Goal: Task Accomplishment & Management: Manage account settings

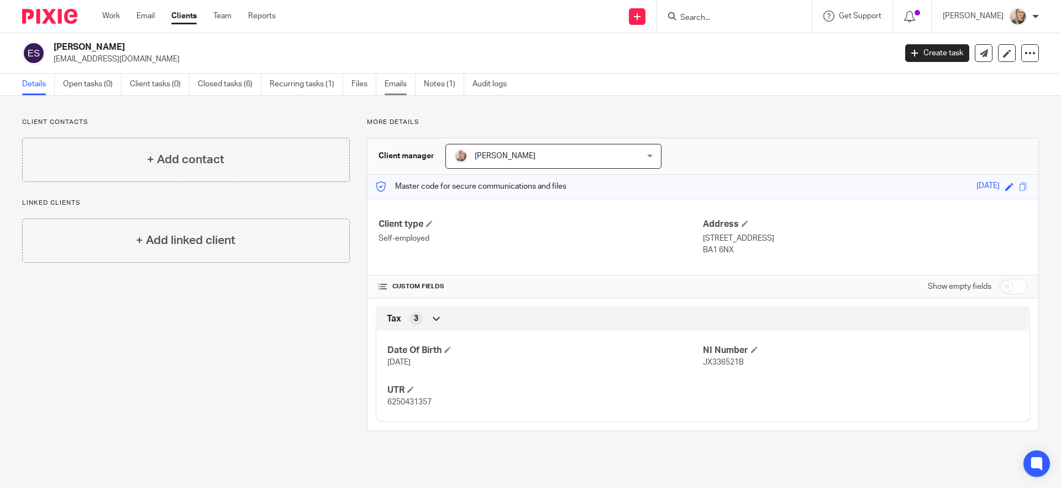
click at [400, 82] on link "Emails" at bounding box center [400, 85] width 31 height 22
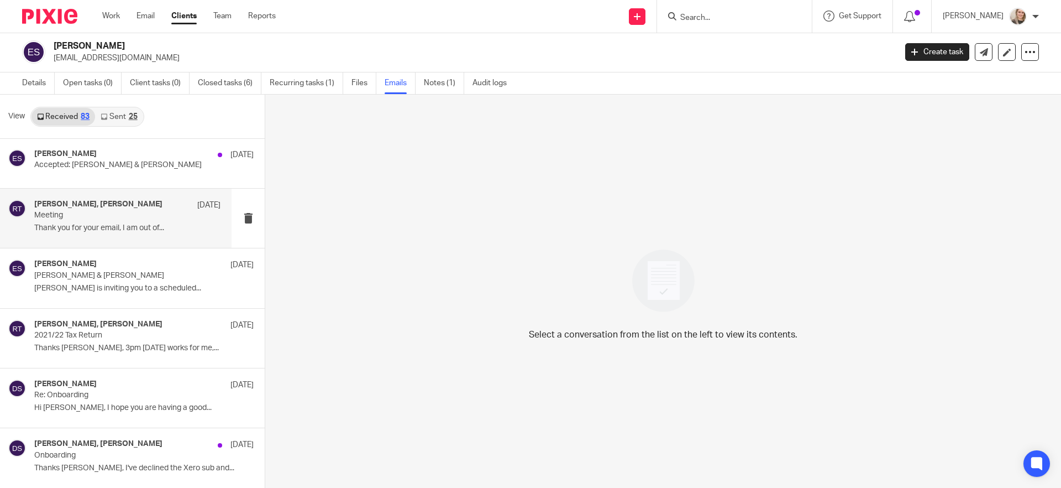
scroll to position [2, 0]
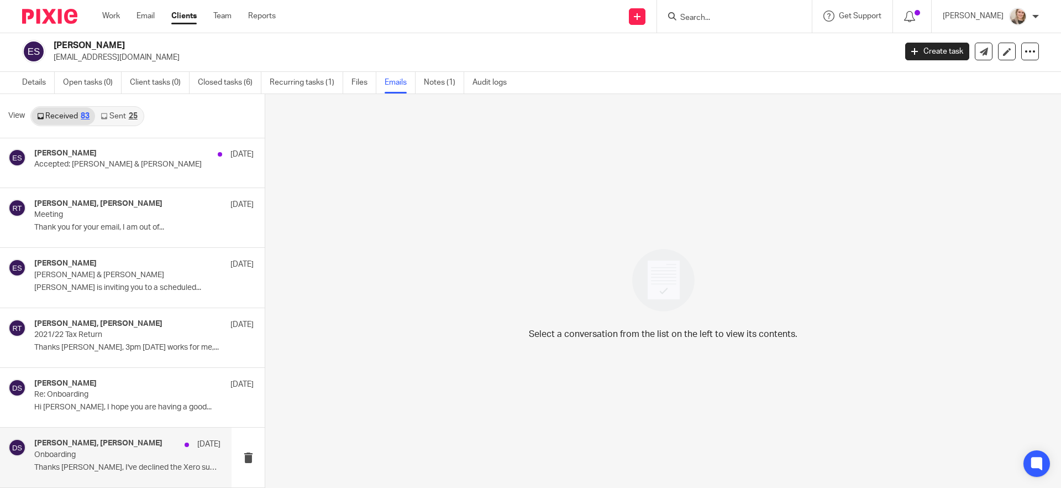
click at [78, 465] on p "Thanks [PERSON_NAME], I've declined the Xero sub and..." at bounding box center [127, 467] width 186 height 9
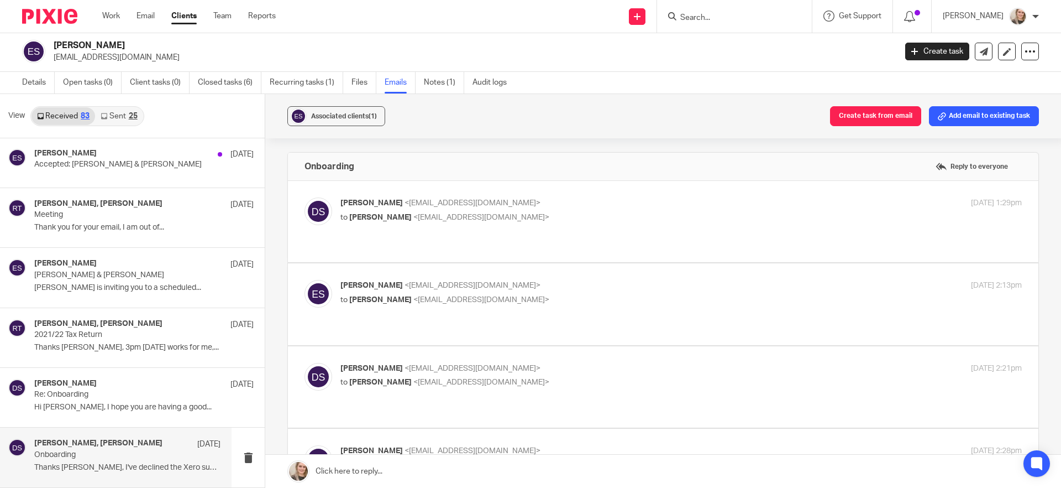
scroll to position [0, 0]
click at [520, 201] on p "[PERSON_NAME] <[EMAIL_ADDRESS][DOMAIN_NAME]>" at bounding box center [567, 203] width 454 height 12
checkbox input "true"
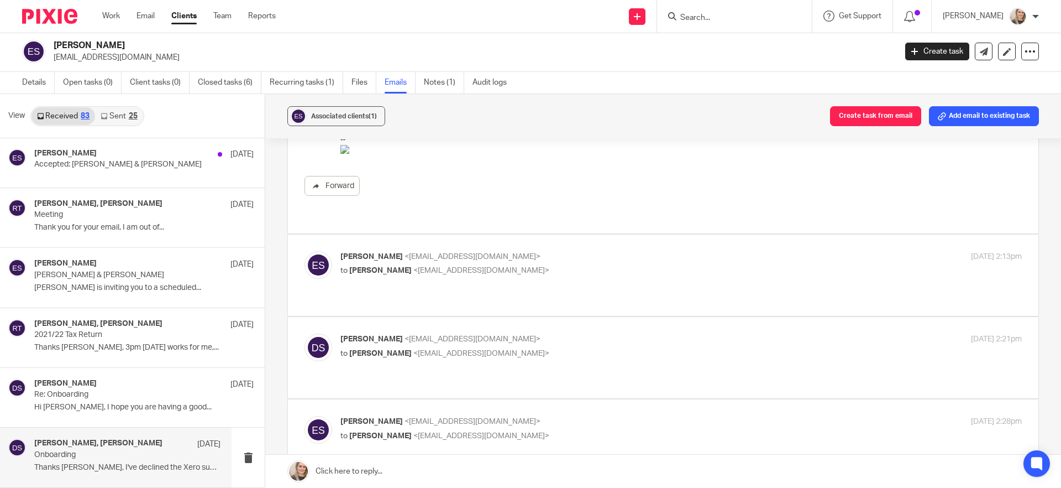
scroll to position [286, 0]
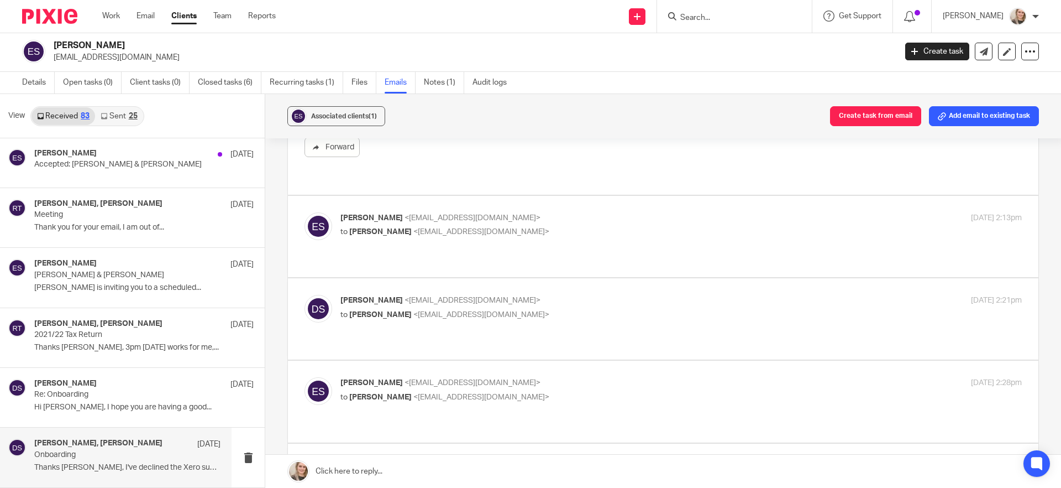
click at [552, 241] on div "Esther Shelley <design@esthershelley.co.uk> to Daisy Standen <daisy@lagomfinanc…" at bounding box center [663, 236] width 717 height 48
click at [532, 226] on p "to Daisy Standen <daisy@lagomfinance.com>" at bounding box center [567, 232] width 454 height 12
checkbox input "true"
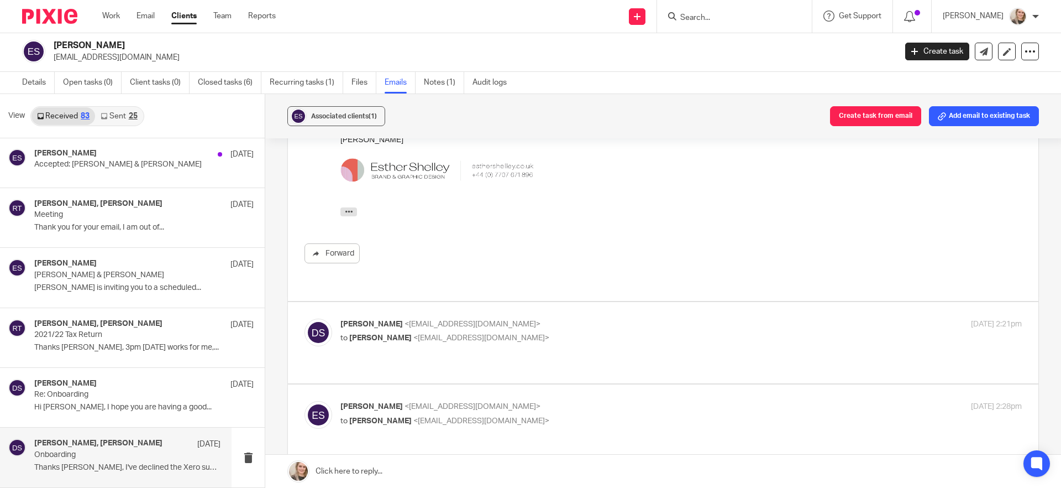
scroll to position [494, 0]
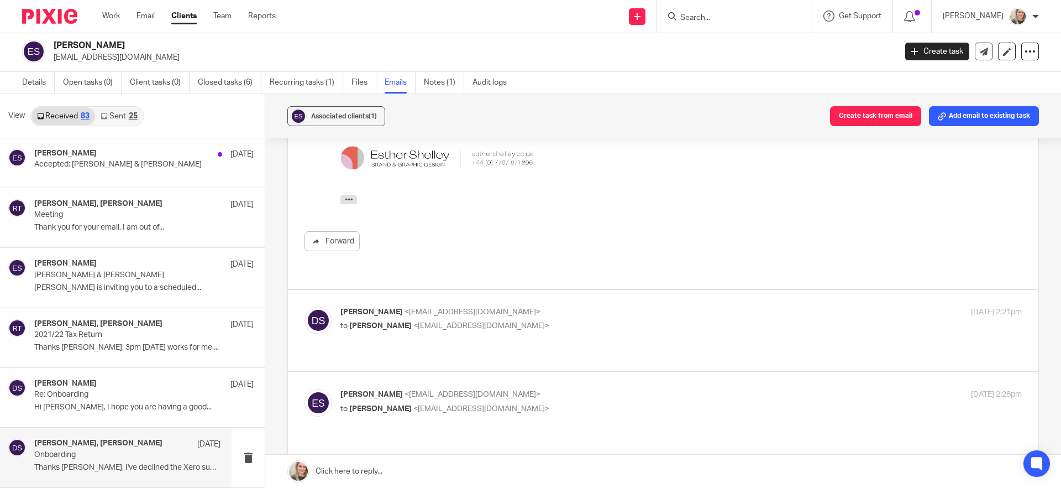
click at [544, 320] on p "to Esther Shelley <design@esthershelley.co.uk>" at bounding box center [567, 326] width 454 height 12
checkbox input "true"
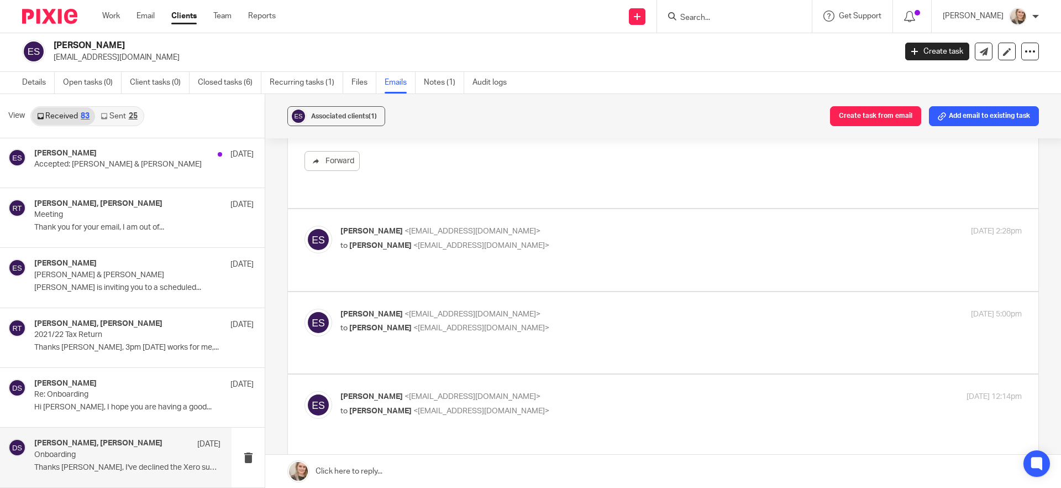
scroll to position [886, 0]
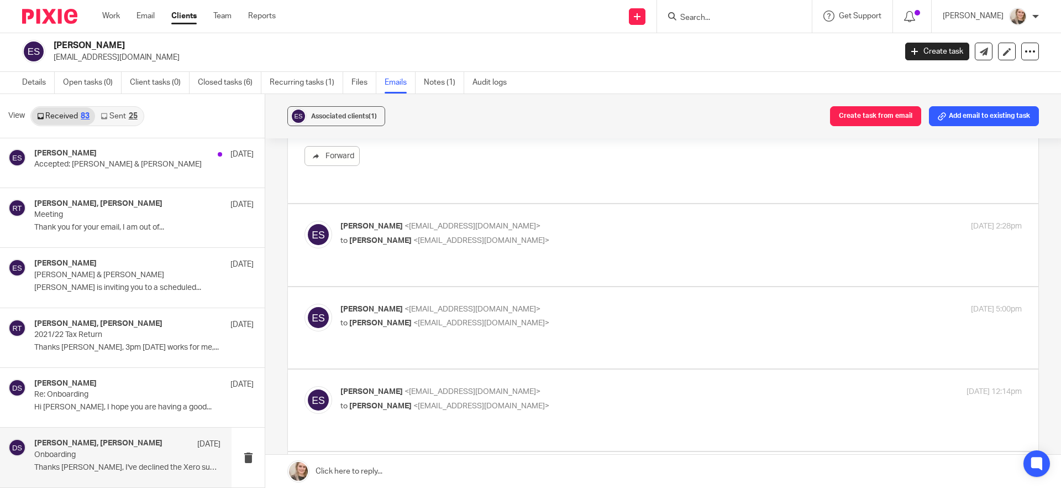
click at [552, 235] on p "to Daisy Standen <daisy@lagomfinance.com>" at bounding box center [567, 241] width 454 height 12
checkbox input "true"
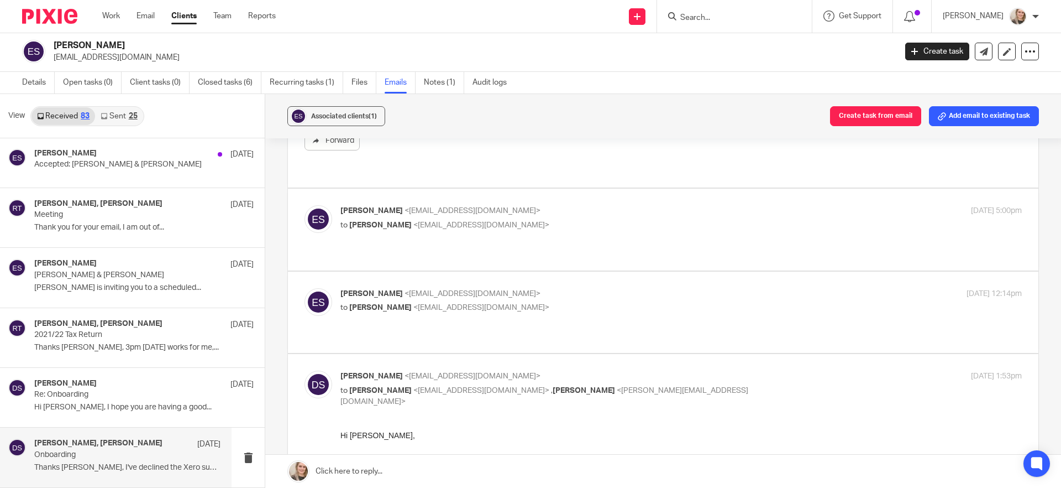
scroll to position [1158, 0]
click at [560, 220] on p "to Daisy Standen <daisy@lagomfinance.com>" at bounding box center [567, 226] width 454 height 12
checkbox input "true"
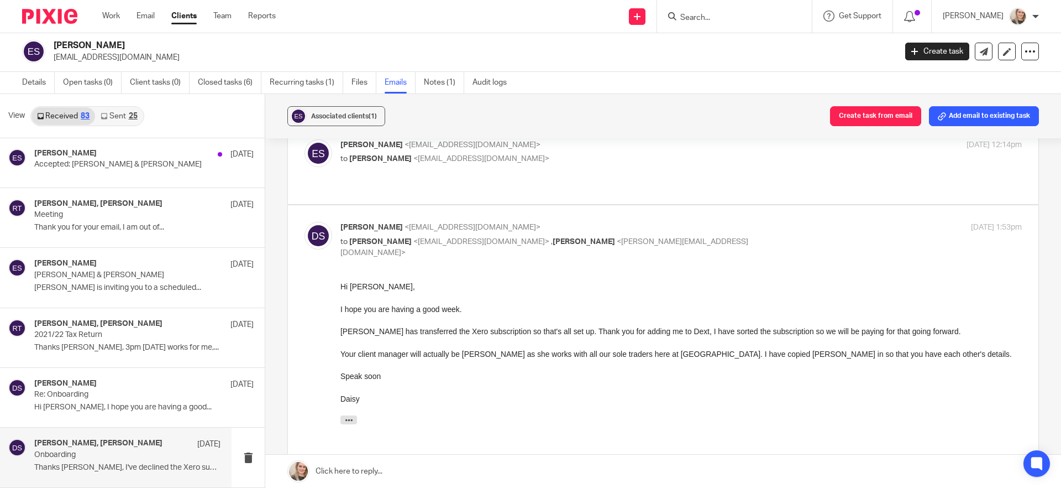
scroll to position [2109, 0]
